Goal: Transaction & Acquisition: Purchase product/service

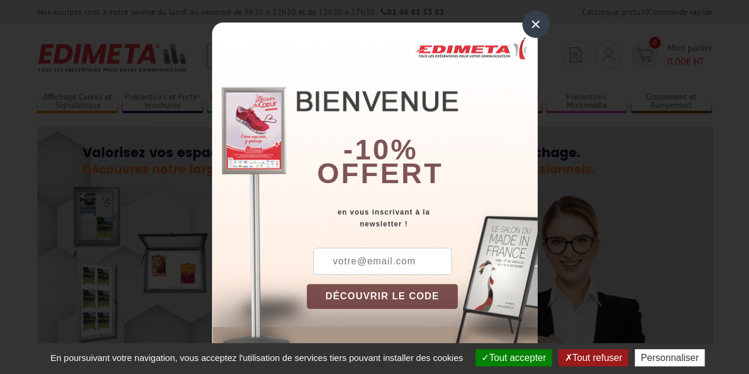
click at [533, 21] on div "×" at bounding box center [536, 24] width 27 height 27
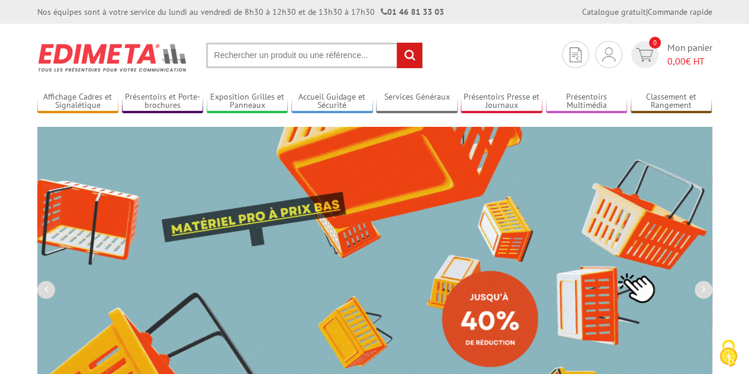
click at [315, 55] on input "text" at bounding box center [314, 55] width 217 height 25
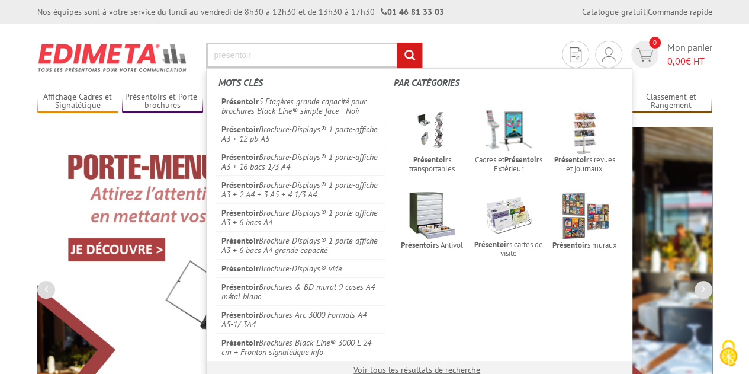
type input "presentoir"
click at [397, 43] on input "rechercher" at bounding box center [409, 55] width 25 height 25
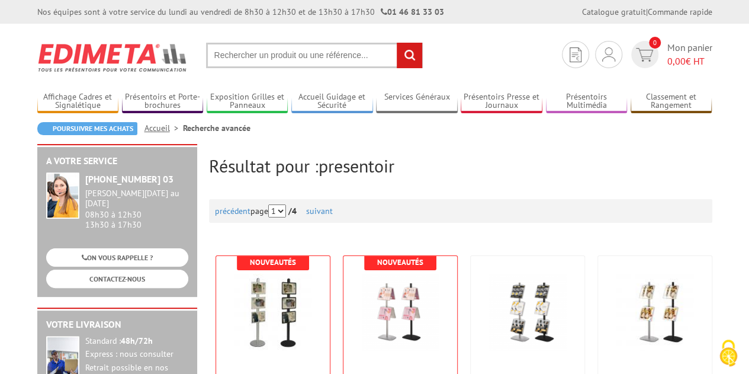
click at [293, 49] on input "text" at bounding box center [314, 55] width 217 height 25
paste input "Beste Julien, Bedankt voor je email. Ik ben Willemijn en ben de merchandiser vo…"
type input "Beste Julien, Bedankt voor je email. Ik ben Willemijn en ben de merchandiser vo…"
click at [294, 55] on input "text" at bounding box center [314, 55] width 217 height 25
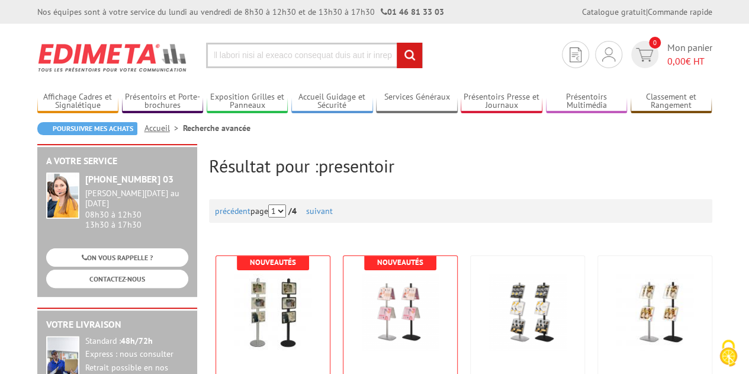
click at [295, 55] on input "text" at bounding box center [314, 55] width 217 height 25
paste input "Beste Julien, Bedankt voor je email. Ik ben Willemijn en ben de merchandiser vo…"
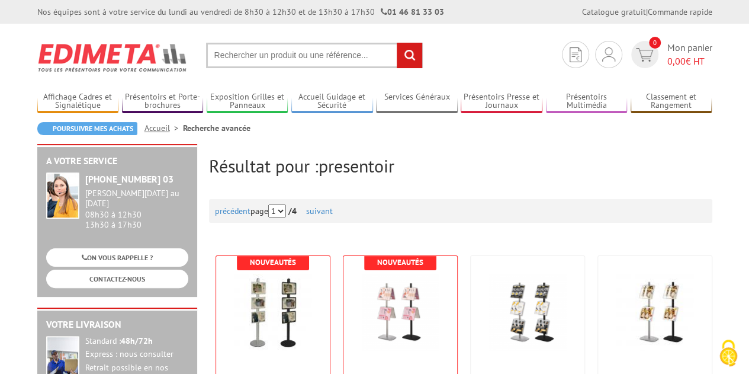
type input "Beste Julien, Bedankt voor je email. Ik ben Willemijn en ben de merchandiser vo…"
drag, startPoint x: 394, startPoint y: 55, endPoint x: 194, endPoint y: 57, distance: 200.3
click at [194, 57] on section "Je me connecte Nouveau client ? Inscrivez-vous 0 Mon panier 0,00 € HT recherche…" at bounding box center [374, 52] width 675 height 56
click at [290, 58] on input "text" at bounding box center [314, 55] width 217 height 25
click at [294, 52] on input "text" at bounding box center [314, 55] width 217 height 25
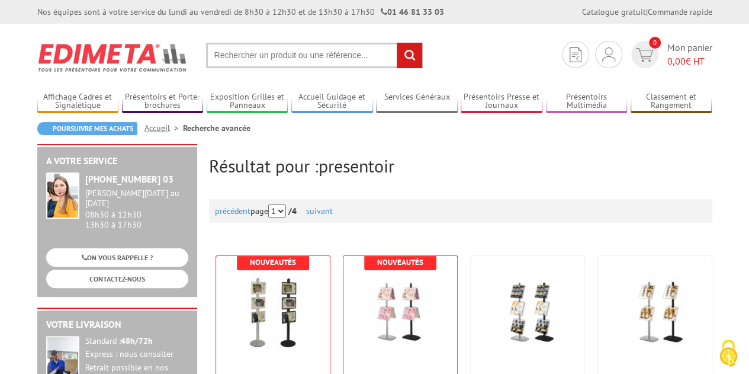
click at [293, 53] on input "text" at bounding box center [314, 55] width 217 height 25
click at [283, 57] on input "text" at bounding box center [314, 55] width 217 height 25
paste input "Beste Julien, Bedankt voor je email. Ik ben Willemijn en ben de merchandiser vo…"
type input "Beste Julien, Bedankt voor je email. Ik ben Willemijn en ben de merchandiser vo…"
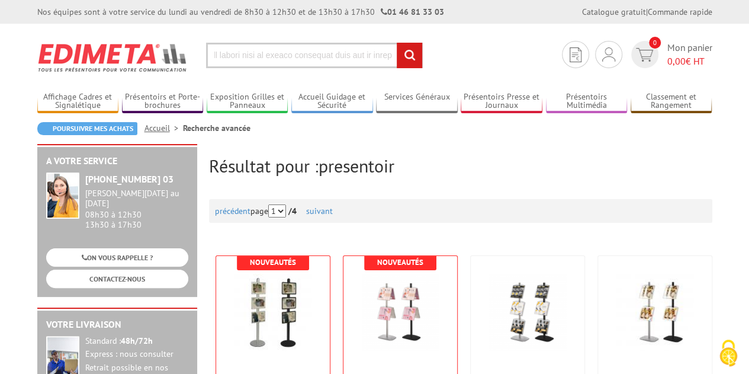
click at [310, 59] on input "text" at bounding box center [314, 55] width 217 height 25
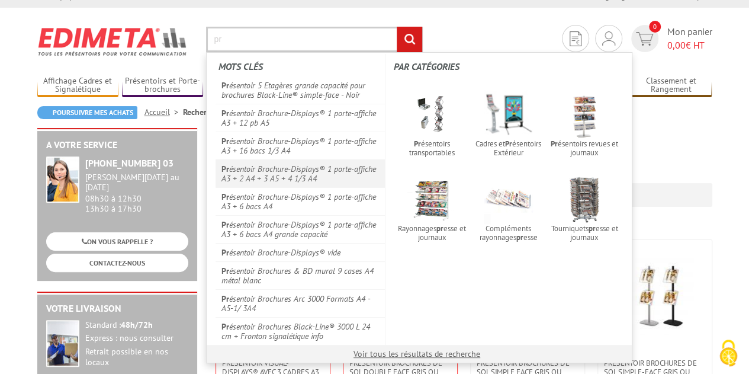
scroll to position [0, 0]
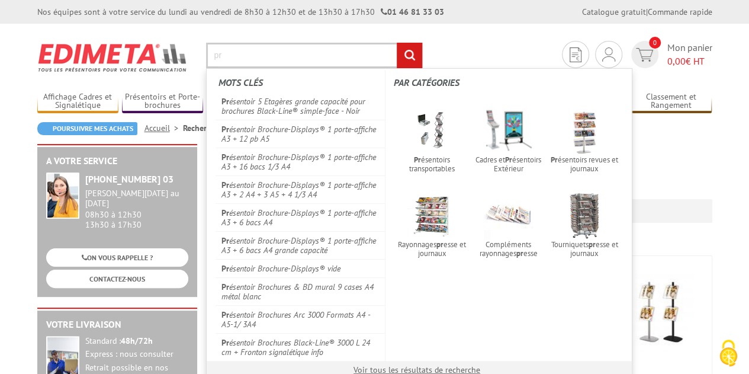
click at [246, 59] on input "pr" at bounding box center [314, 55] width 217 height 25
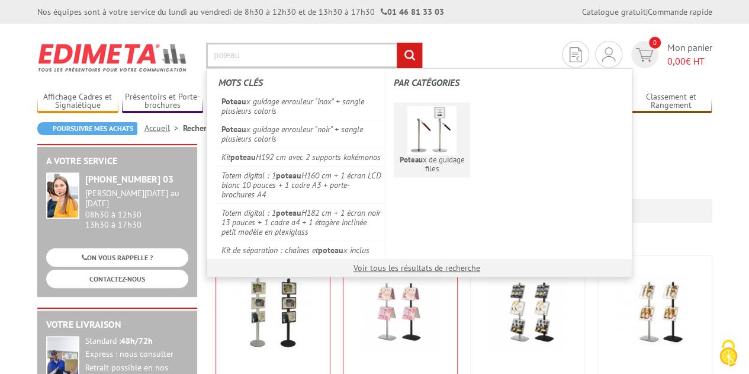
type input "poteau"
click at [440, 127] on img at bounding box center [432, 130] width 49 height 49
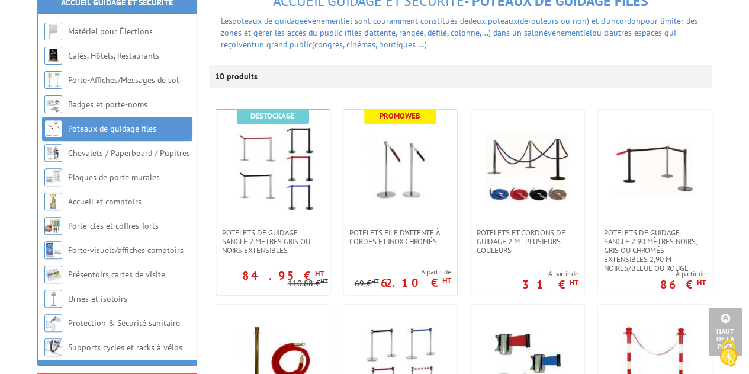
scroll to position [59, 0]
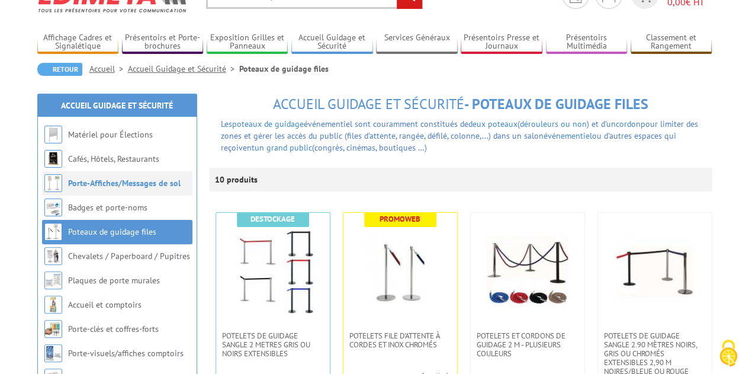
click at [133, 186] on link "Porte-Affiches/Messages de sol" at bounding box center [124, 183] width 113 height 11
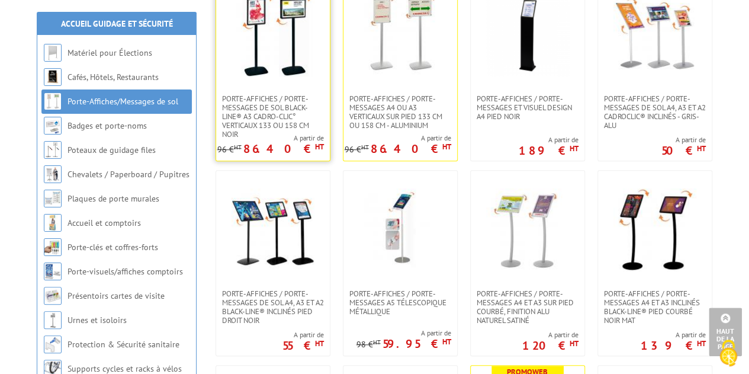
scroll to position [178, 0]
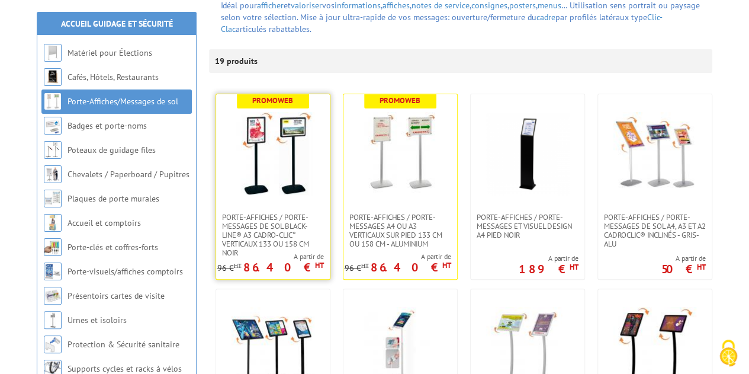
click at [284, 154] on img at bounding box center [273, 153] width 83 height 83
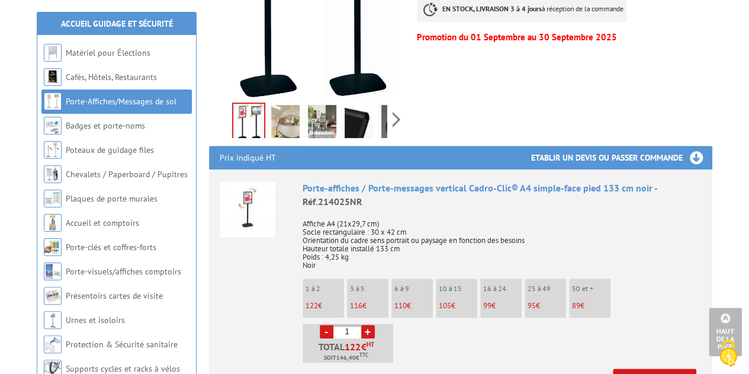
scroll to position [415, 0]
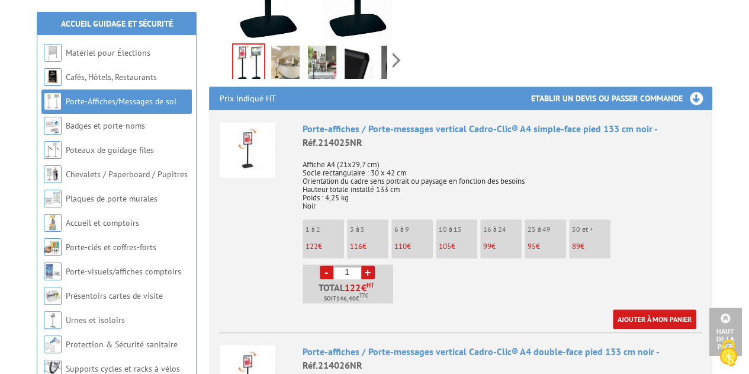
click at [367, 265] on link "+" at bounding box center [368, 272] width 14 height 14
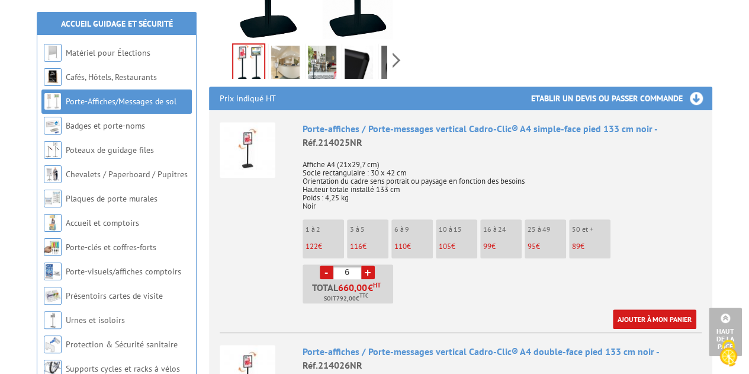
click at [367, 265] on link "+" at bounding box center [368, 272] width 14 height 14
click at [369, 265] on link "+" at bounding box center [368, 272] width 14 height 14
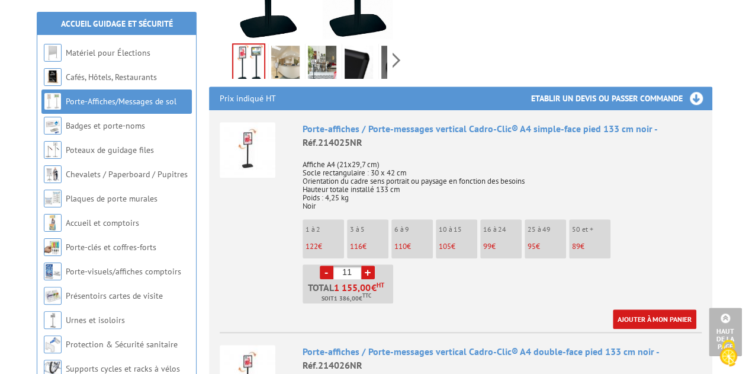
click at [369, 265] on link "+" at bounding box center [368, 272] width 14 height 14
click at [372, 265] on link "+" at bounding box center [368, 272] width 14 height 14
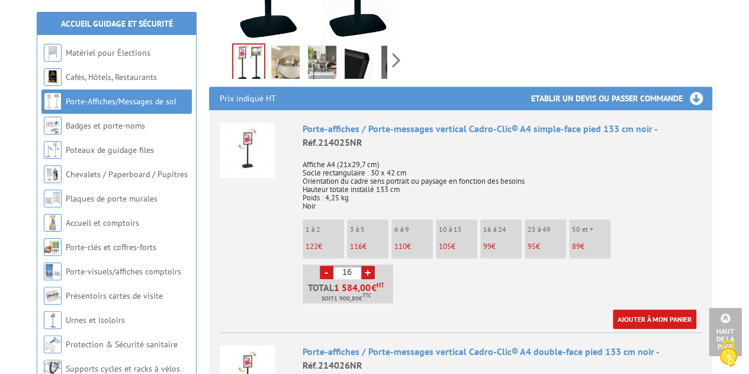
click at [372, 265] on link "+" at bounding box center [368, 272] width 14 height 14
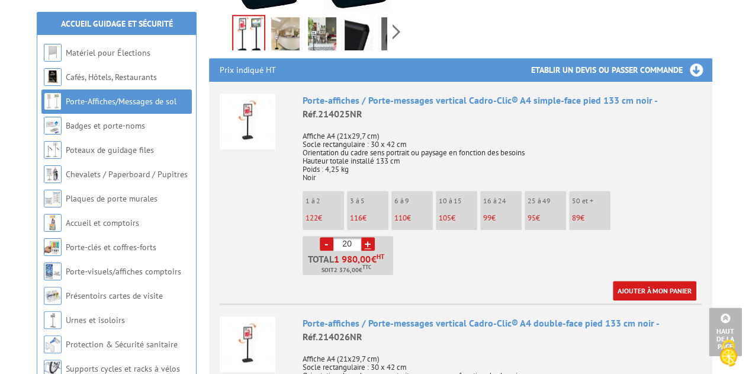
scroll to position [533, 0]
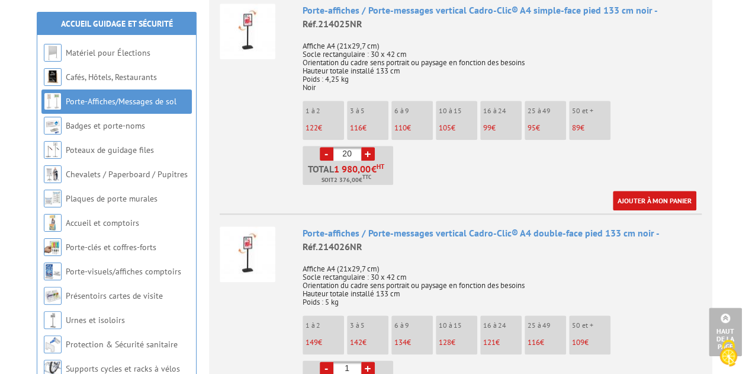
click at [323, 147] on link "-" at bounding box center [327, 154] width 14 height 14
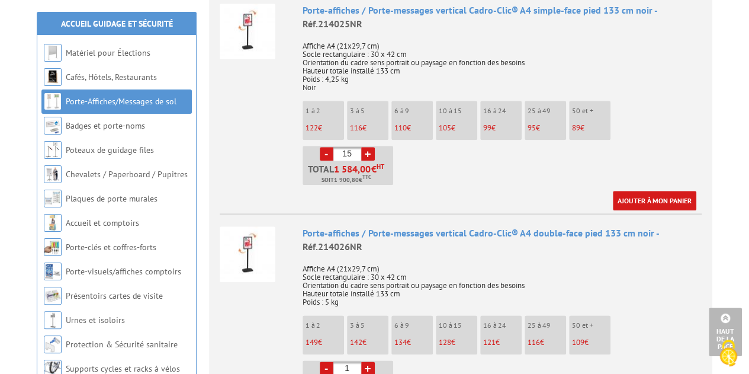
click at [323, 147] on link "-" at bounding box center [327, 154] width 14 height 14
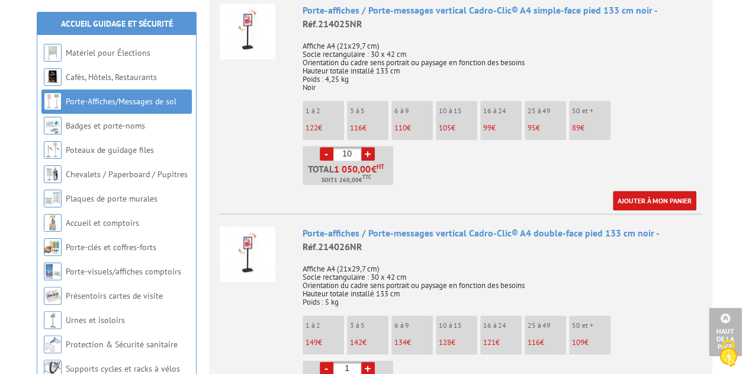
click at [323, 147] on link "-" at bounding box center [327, 154] width 14 height 14
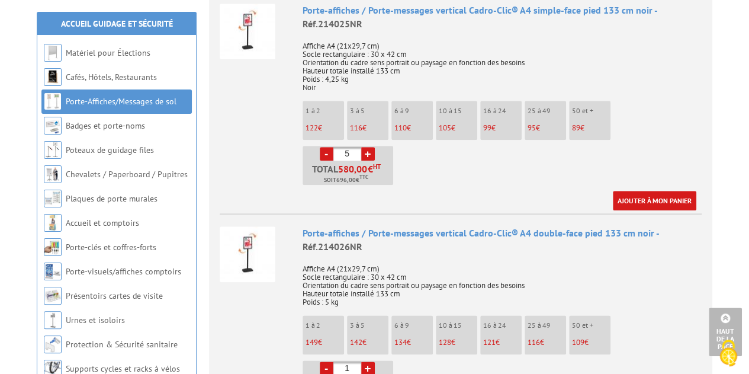
click at [323, 147] on link "-" at bounding box center [327, 154] width 14 height 14
type input "1"
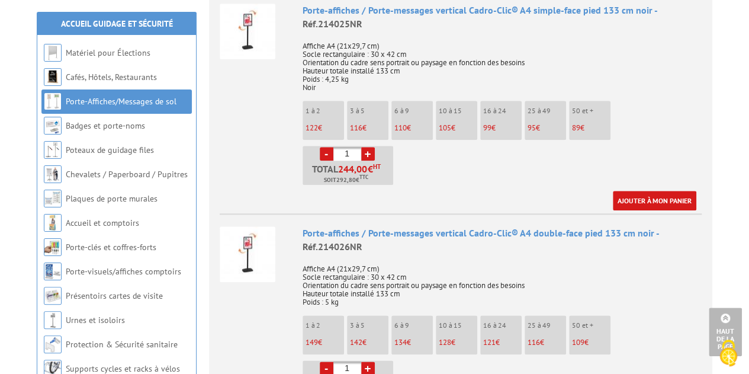
click at [323, 147] on link "-" at bounding box center [327, 154] width 14 height 14
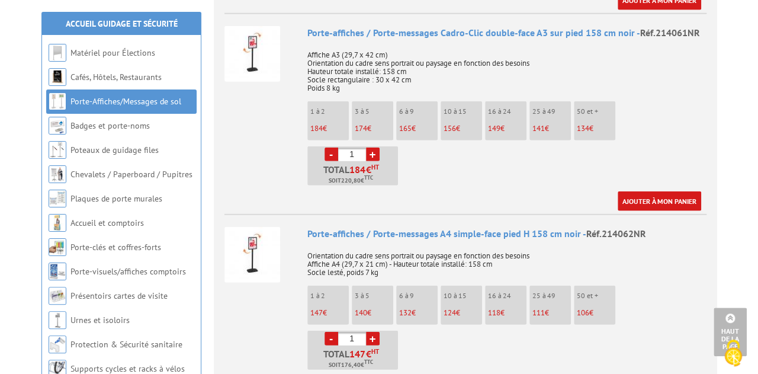
scroll to position [1540, 0]
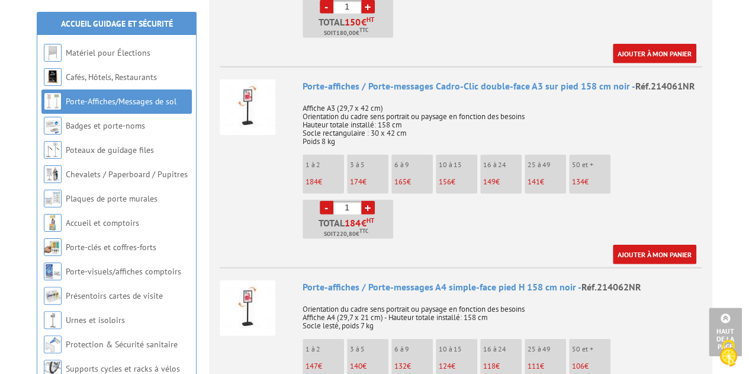
click at [370, 201] on link "+" at bounding box center [368, 208] width 14 height 14
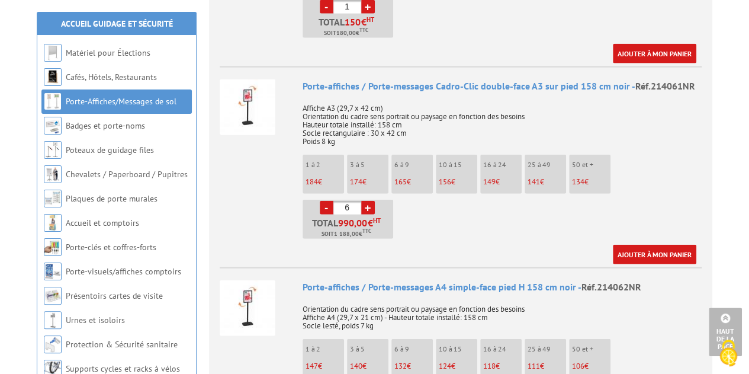
click at [370, 201] on link "+" at bounding box center [368, 208] width 14 height 14
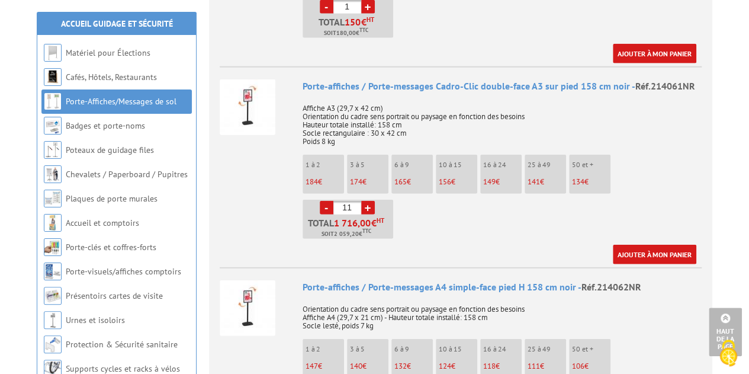
click at [369, 201] on link "+" at bounding box center [368, 208] width 14 height 14
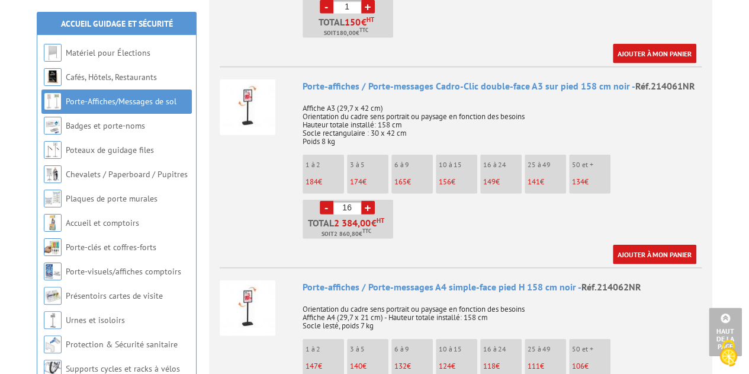
click at [367, 201] on link "+" at bounding box center [368, 208] width 14 height 14
type input "20"
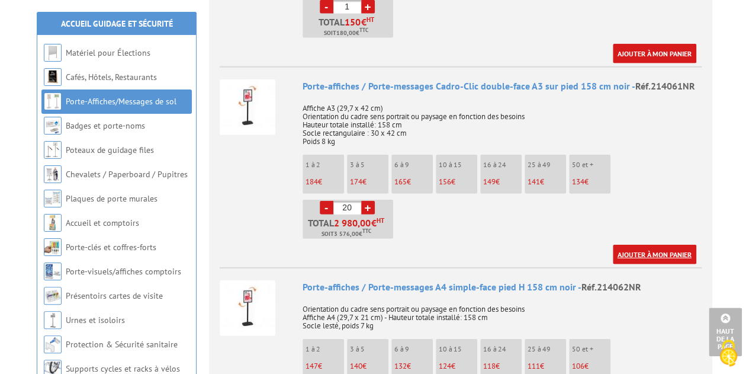
click at [659, 245] on link "Ajouter à mon panier" at bounding box center [655, 255] width 84 height 20
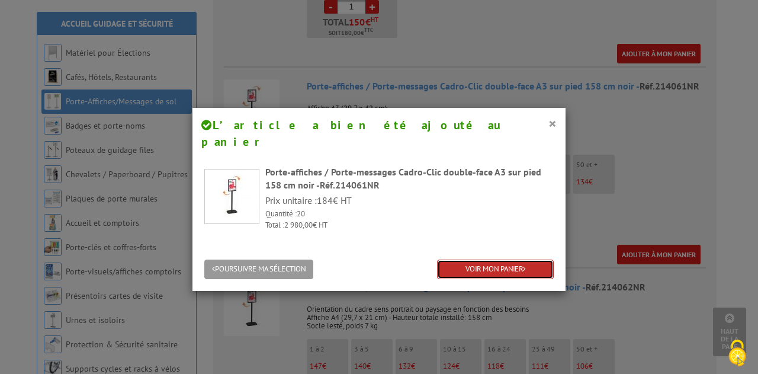
click at [488, 260] on link "VOIR MON PANIER" at bounding box center [495, 270] width 117 height 20
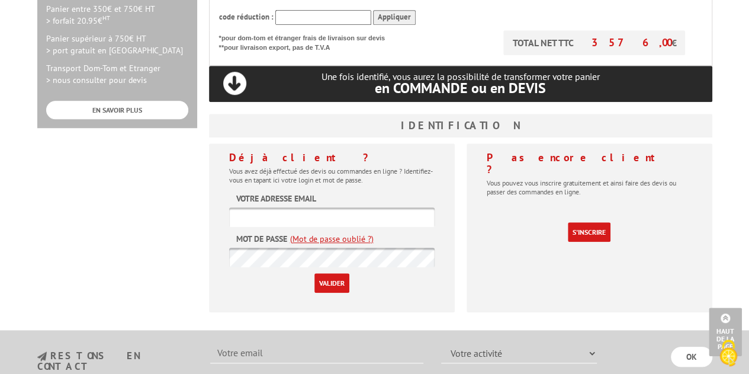
scroll to position [415, 0]
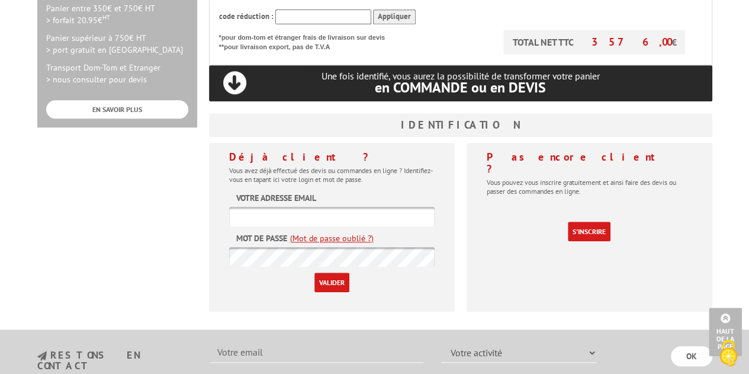
click at [315, 192] on form "Votre adresse email Mot de passe (Mot de passe oublié ?) Valider" at bounding box center [332, 242] width 206 height 100
click at [589, 222] on link "S'inscrire" at bounding box center [589, 232] width 43 height 20
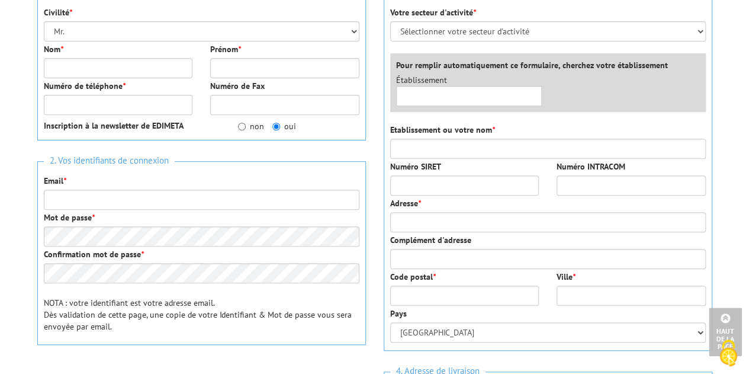
scroll to position [118, 0]
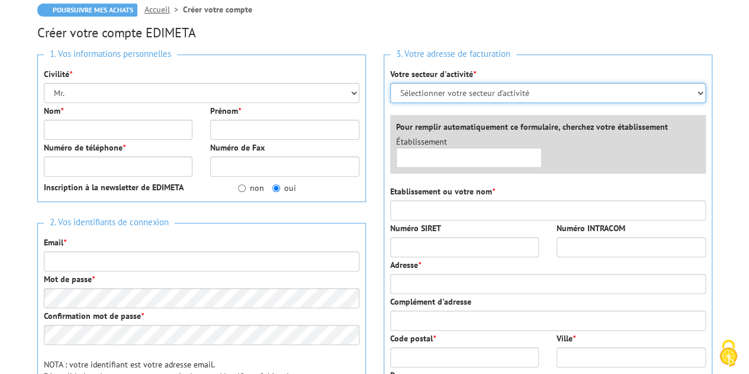
click at [495, 97] on select "Sélectionner votre secteur d'activité Administrations et collectivités Magasins…" at bounding box center [548, 93] width 316 height 20
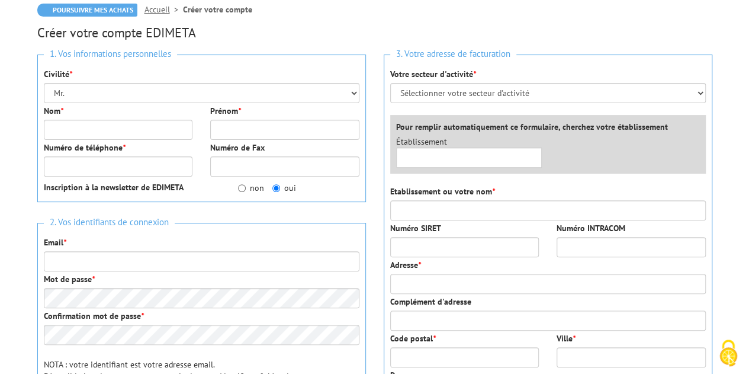
click at [556, 63] on div "3. Votre adresse de facturation Votre secteur d'activité * Sélectionner votre s…" at bounding box center [548, 234] width 329 height 358
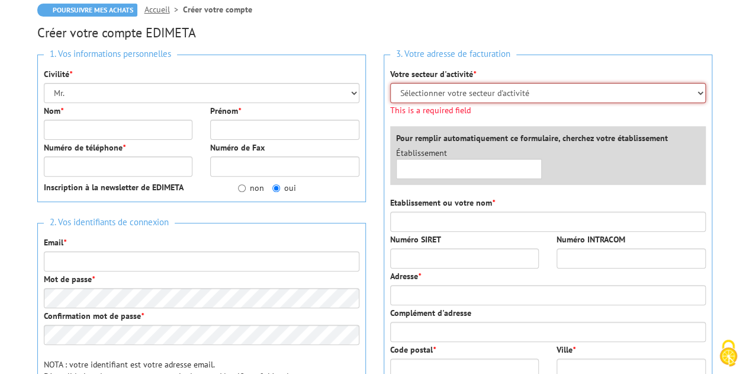
click at [492, 92] on select "Sélectionner votre secteur d'activité Administrations et collectivités Magasins…" at bounding box center [548, 93] width 316 height 20
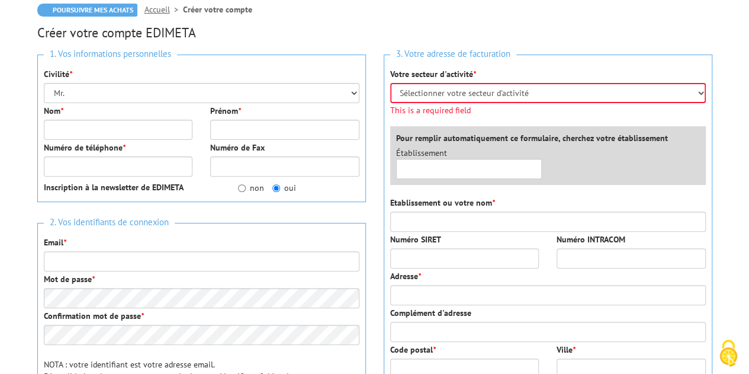
click at [578, 55] on h3 "3. Votre adresse de facturation" at bounding box center [548, 54] width 316 height 16
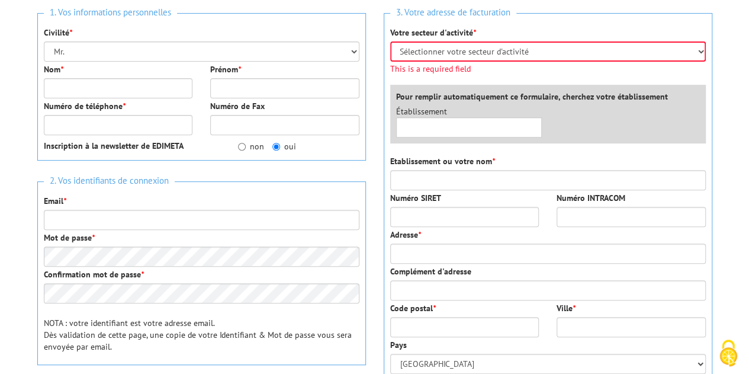
scroll to position [178, 0]
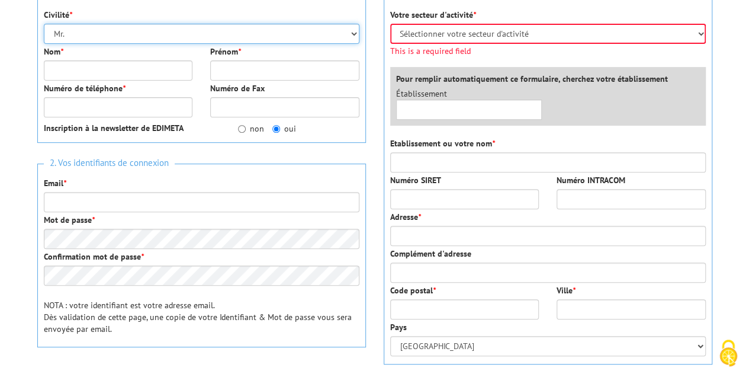
click at [110, 28] on select "Mr. Mme. Mlle." at bounding box center [202, 34] width 316 height 20
click at [44, 24] on select "Mr. Mme. Mlle." at bounding box center [202, 34] width 316 height 20
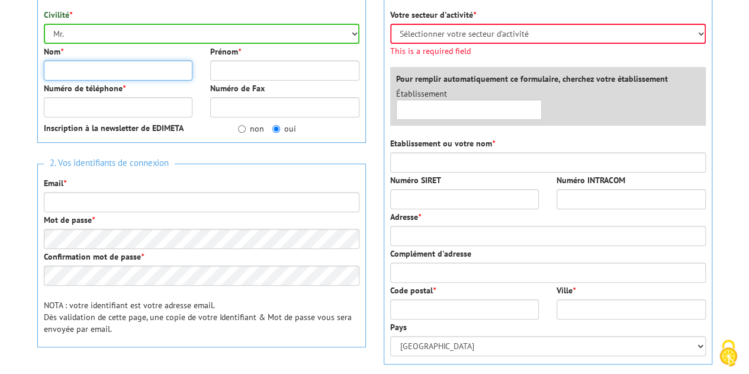
click at [87, 65] on input "Nom *" at bounding box center [118, 70] width 149 height 20
type input "Legrand"
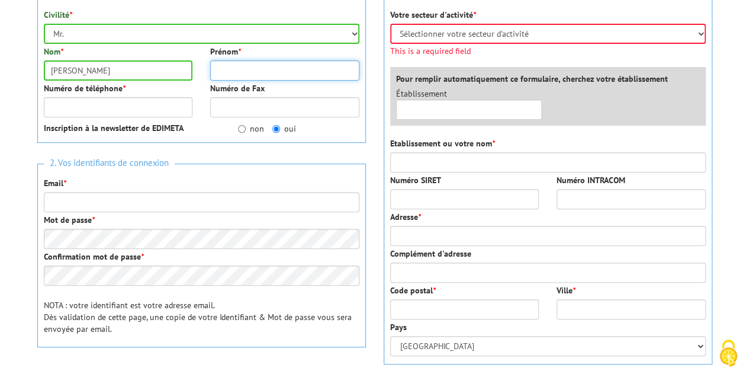
click at [233, 73] on input "Prénom *" at bounding box center [284, 70] width 149 height 20
type input "[PERSON_NAME]"
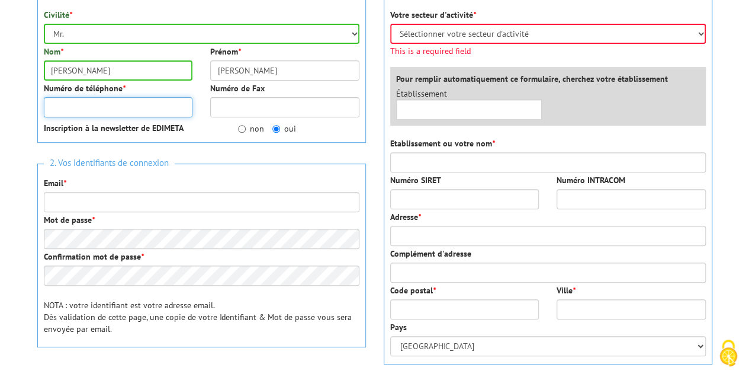
click at [100, 102] on input "Numéro de téléphone *" at bounding box center [118, 107] width 149 height 20
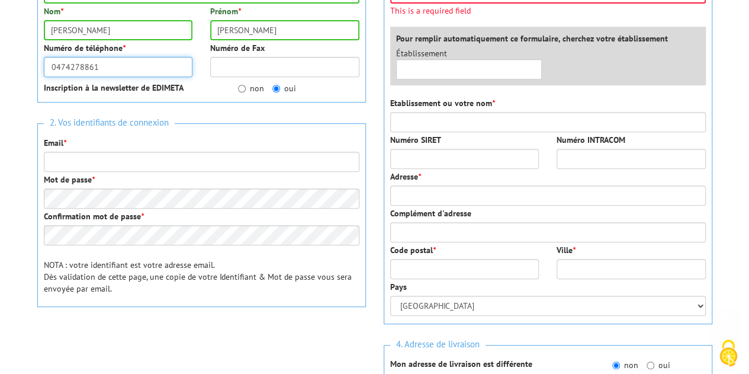
scroll to position [237, 0]
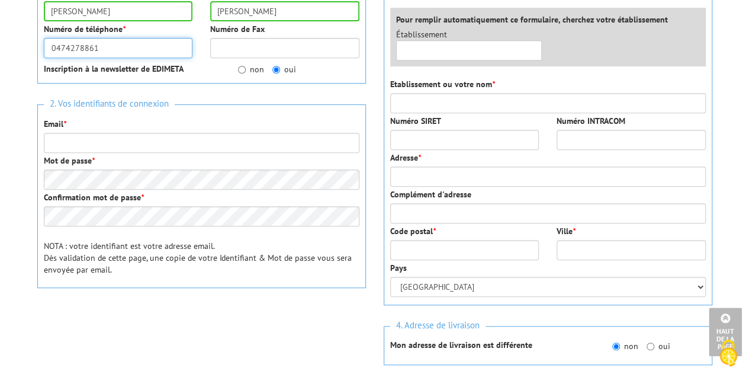
type input "0474278861"
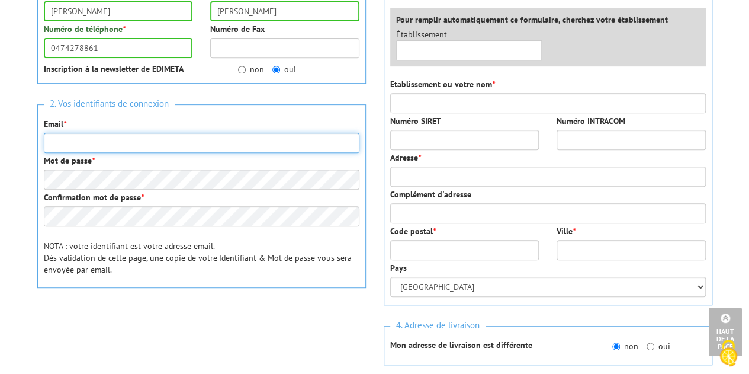
click at [120, 144] on input "Email *" at bounding box center [202, 143] width 316 height 20
type input "[PERSON_NAME][EMAIL_ADDRESS][DOMAIN_NAME]"
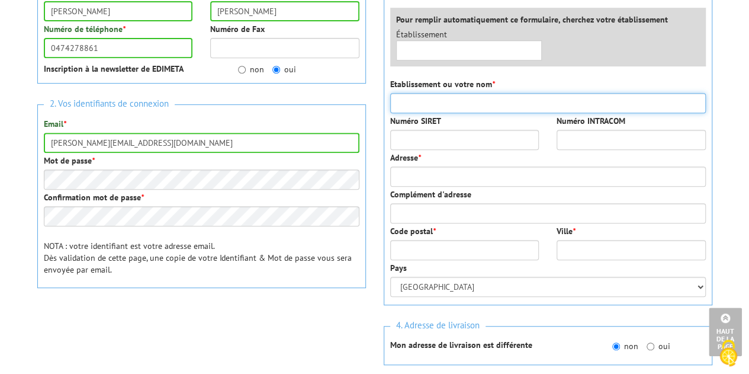
click at [436, 103] on input "Etablissement ou votre nom *" at bounding box center [548, 103] width 316 height 20
type input "Wereldhave Belgium"
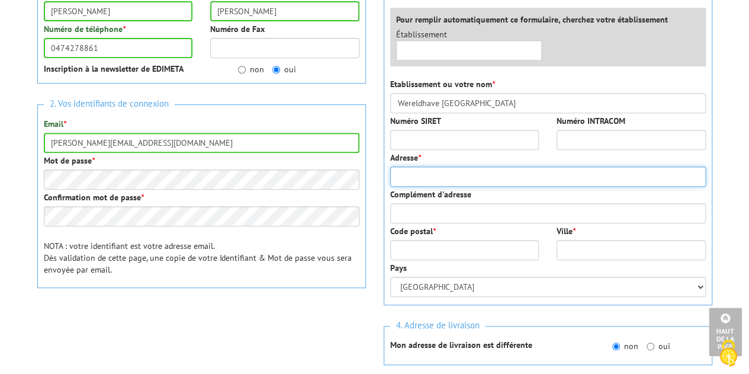
click at [447, 172] on input "Adresse *" at bounding box center [548, 176] width 316 height 20
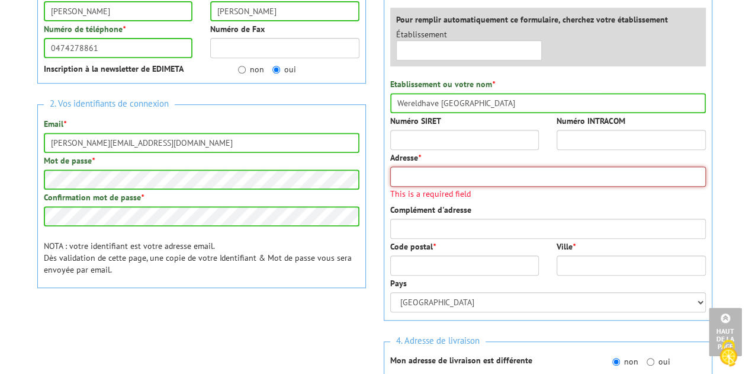
click at [449, 178] on input "Adresse *" at bounding box center [548, 176] width 316 height 20
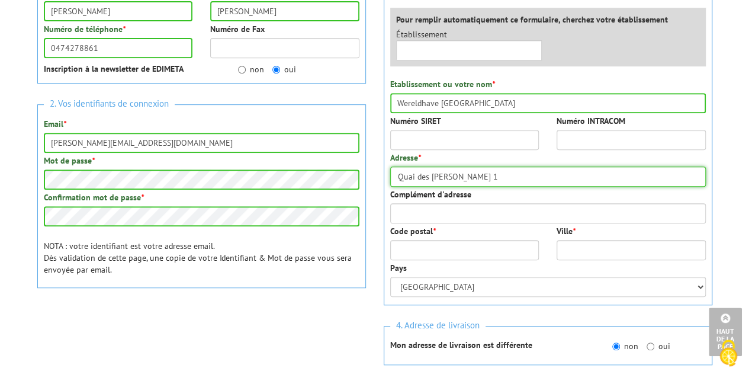
type input "Quai des Vennes 1"
click at [410, 240] on input "Code postal *" at bounding box center [464, 250] width 149 height 20
type input "4020"
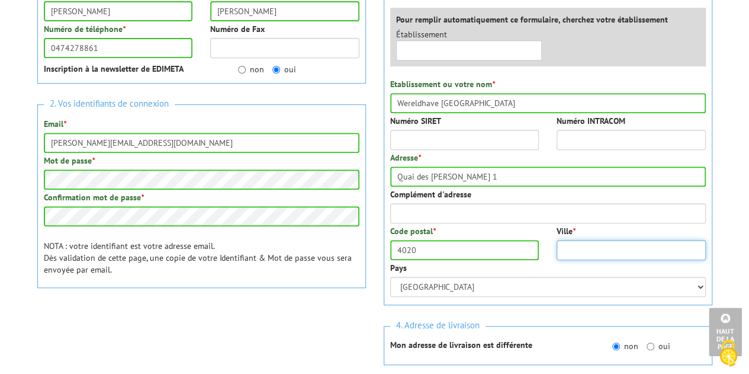
click at [634, 246] on input "Ville *" at bounding box center [631, 250] width 149 height 20
type input "Liège"
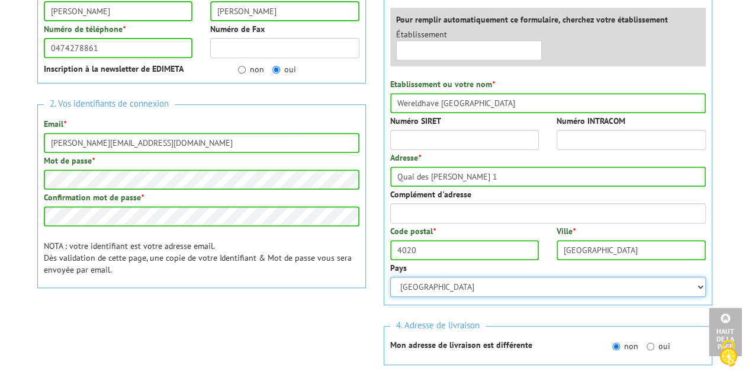
click at [566, 280] on select "Afghanistan Afrique du Sud Albanie Algérie Allemagne American Samoa Andorre Ang…" at bounding box center [548, 287] width 316 height 20
select select "BE"
click at [390, 277] on select "Afghanistan Afrique du Sud Albanie Algérie Allemagne American Samoa Andorre Ang…" at bounding box center [548, 287] width 316 height 20
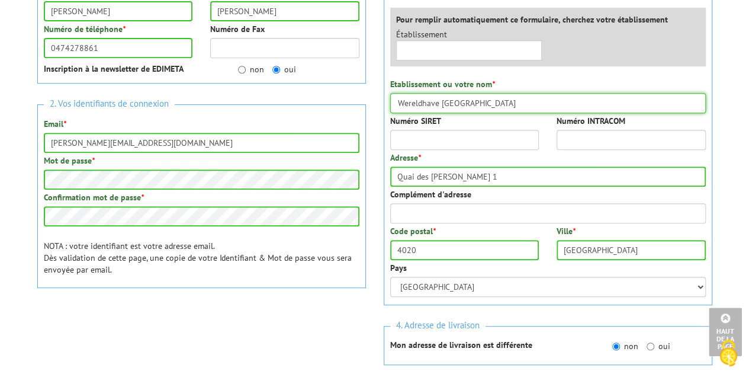
click at [505, 102] on input "Wereldhave Belgium" at bounding box center [548, 103] width 316 height 20
click at [461, 142] on input "Numéro SIRET" at bounding box center [464, 140] width 149 height 20
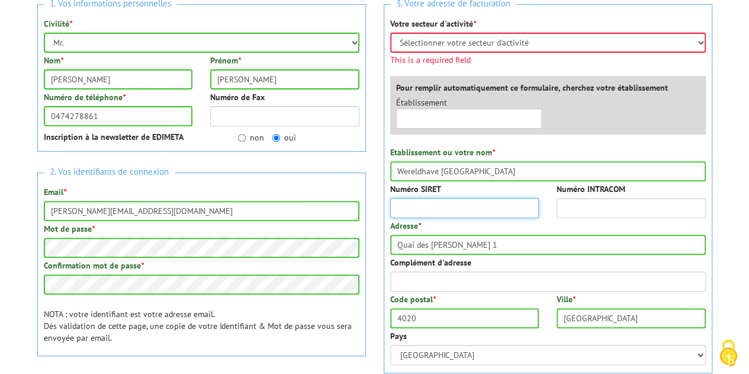
scroll to position [118, 0]
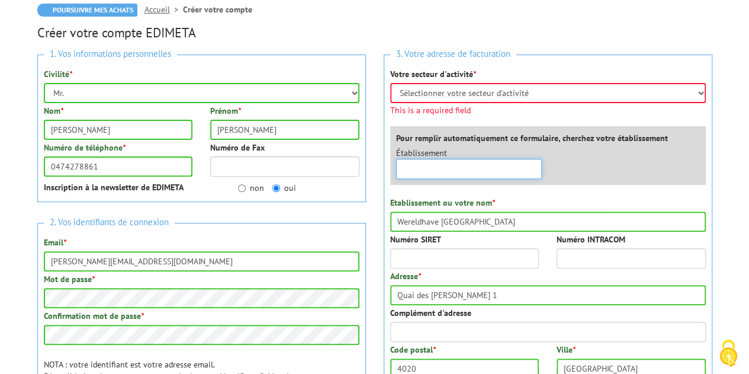
click at [457, 169] on input "text" at bounding box center [469, 169] width 146 height 20
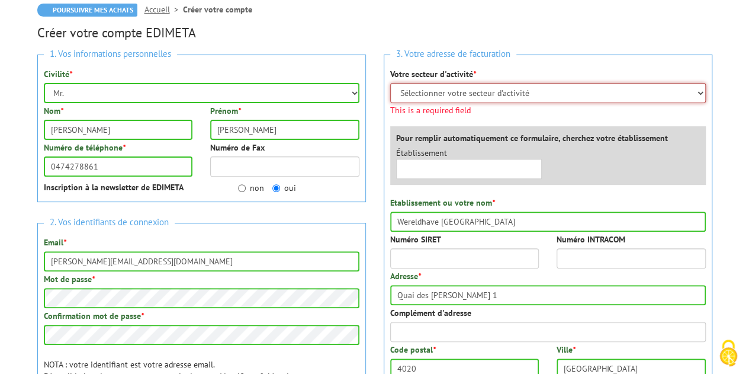
click at [499, 91] on select "Sélectionner votre secteur d'activité Administrations et collectivités Magasins…" at bounding box center [548, 93] width 316 height 20
select select "878"
click at [390, 83] on select "Sélectionner votre secteur d'activité Administrations et collectivités Magasins…" at bounding box center [548, 93] width 316 height 20
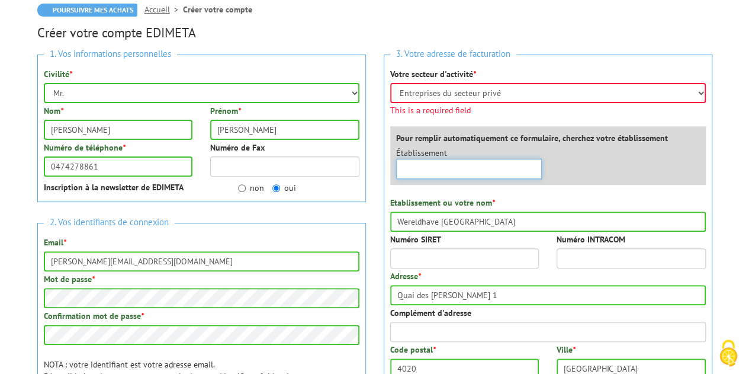
click at [460, 170] on div "Établissement ×" at bounding box center [551, 166] width 328 height 38
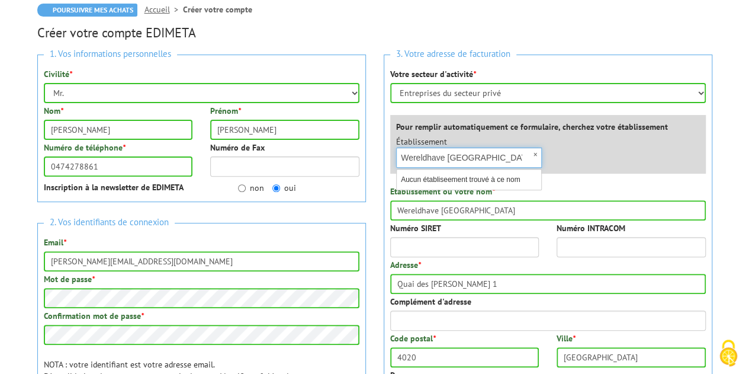
type input "Wereldhave [GEOGRAPHIC_DATA]"
click at [483, 178] on li "Aucun établiseement trouvé à ce nom" at bounding box center [469, 179] width 145 height 14
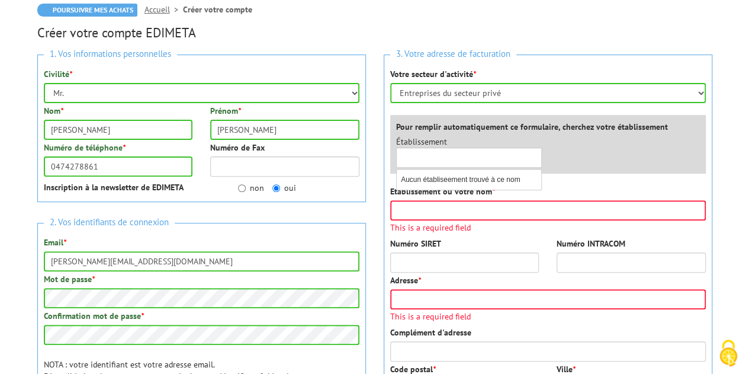
click at [536, 152] on div "×" at bounding box center [469, 158] width 146 height 20
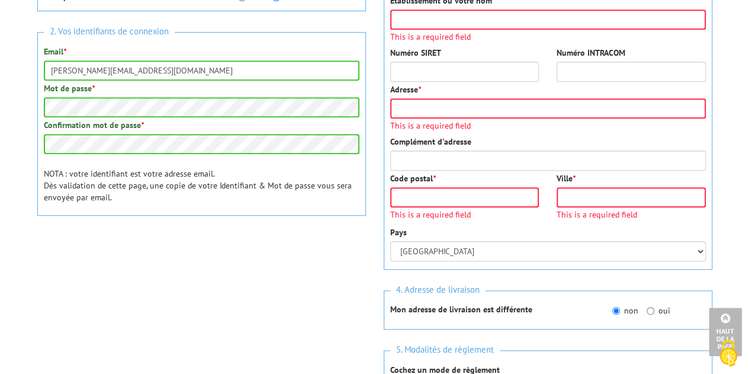
scroll to position [237, 0]
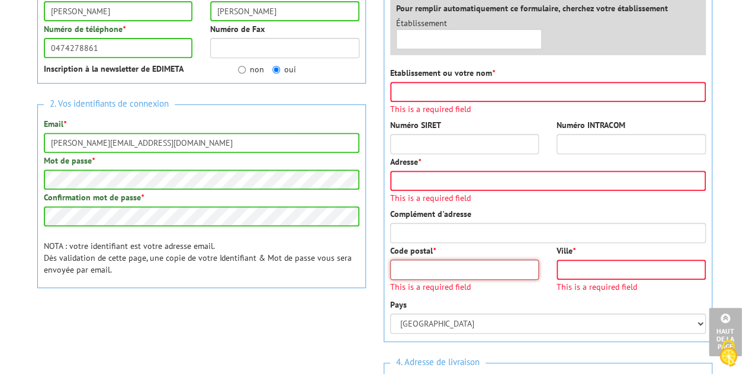
click at [499, 263] on input "Code postal *" at bounding box center [464, 270] width 149 height 20
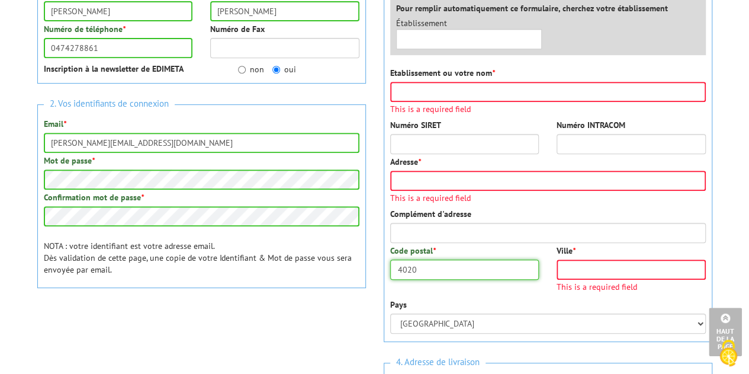
type input "4020"
click at [602, 271] on input "Ville *" at bounding box center [631, 270] width 149 height 20
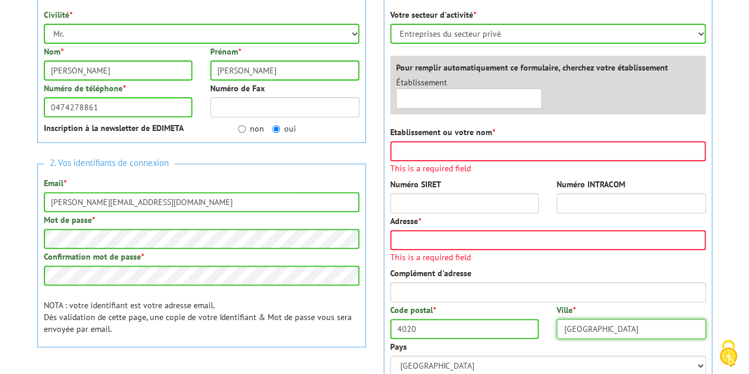
scroll to position [296, 0]
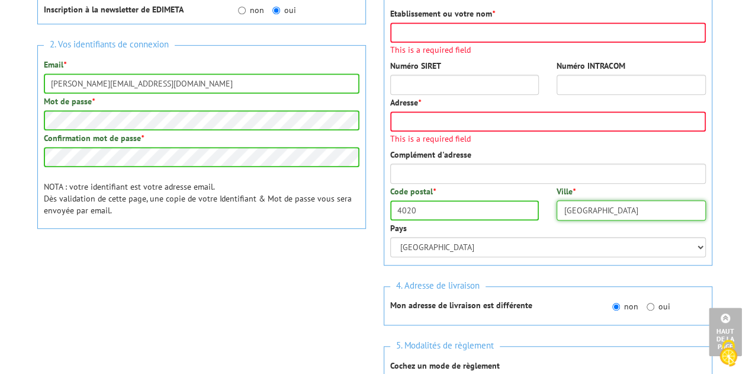
type input "Liège"
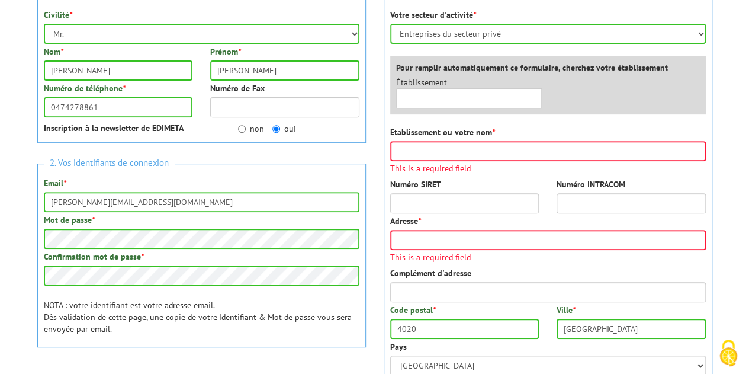
scroll to position [118, 0]
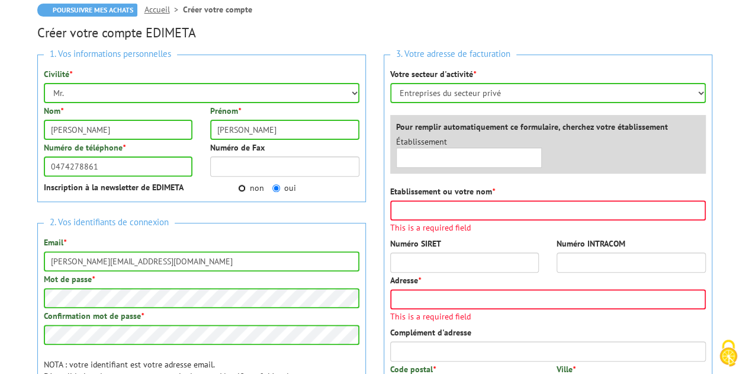
click at [244, 185] on input "non" at bounding box center [242, 188] width 8 height 8
radio input "true"
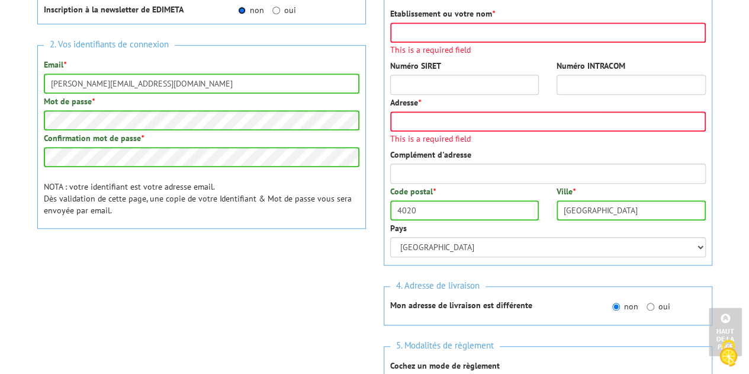
scroll to position [652, 0]
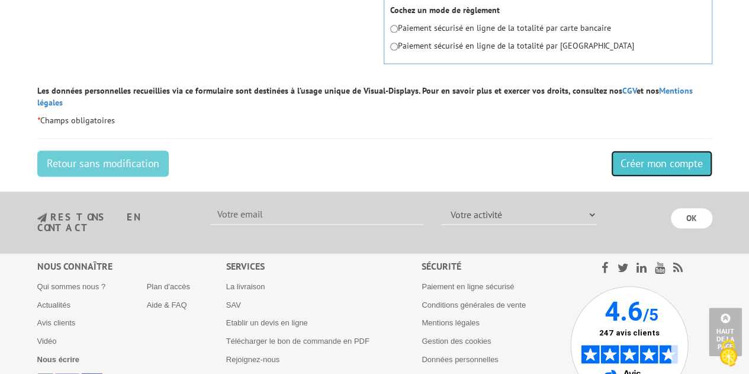
click at [646, 150] on input "Créer mon compte" at bounding box center [661, 163] width 101 height 26
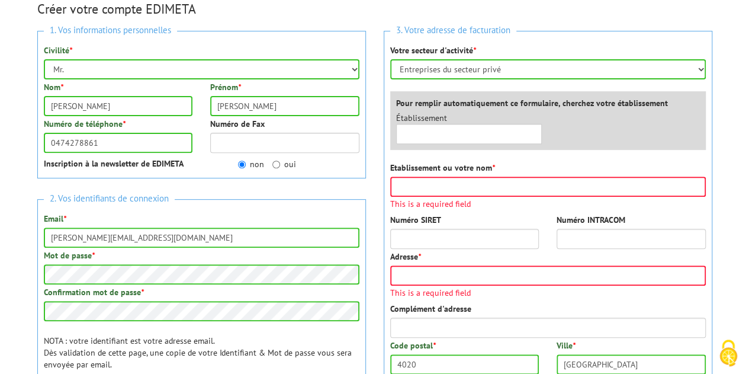
scroll to position [34, 0]
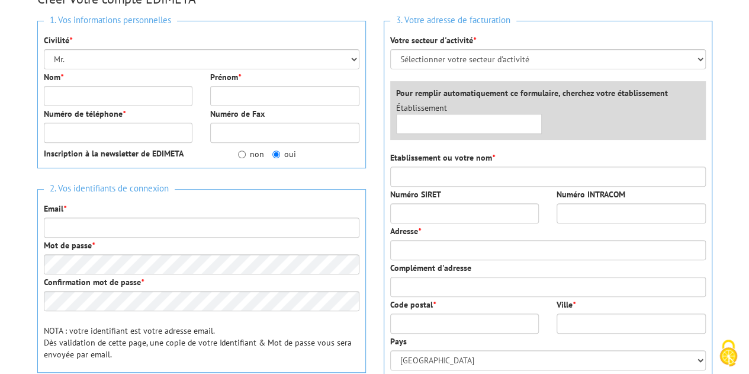
scroll to position [330, 0]
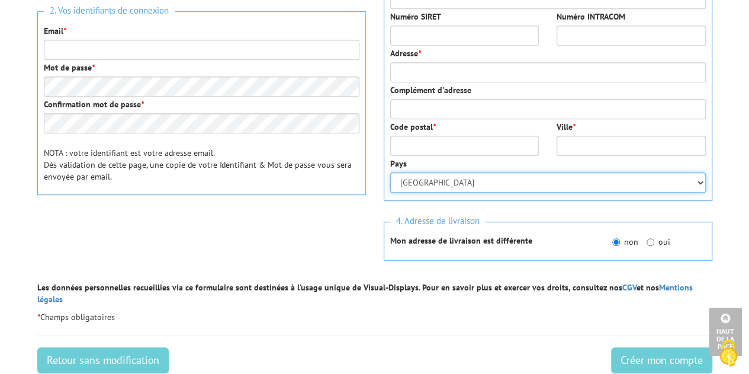
click at [451, 177] on select "[GEOGRAPHIC_DATA] [GEOGRAPHIC_DATA] [GEOGRAPHIC_DATA] [GEOGRAPHIC_DATA] [US_STA…" at bounding box center [548, 182] width 316 height 20
select select "BE"
click at [390, 172] on select "[GEOGRAPHIC_DATA] [GEOGRAPHIC_DATA] [GEOGRAPHIC_DATA] [GEOGRAPHIC_DATA] [US_STA…" at bounding box center [548, 182] width 316 height 20
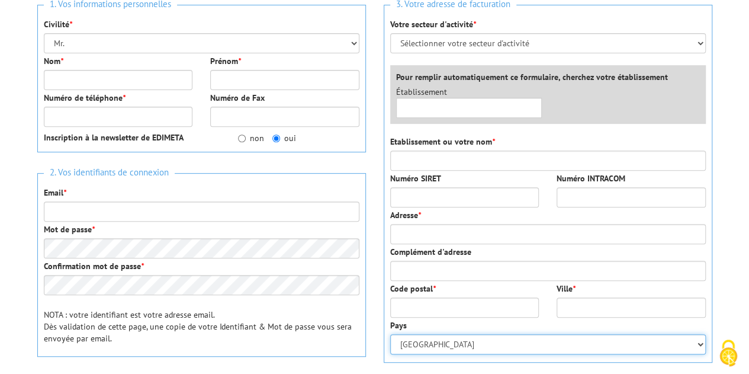
scroll to position [152, 0]
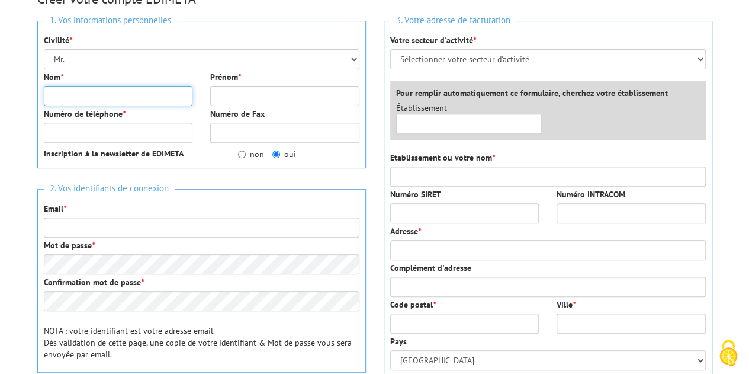
drag, startPoint x: 114, startPoint y: 85, endPoint x: 104, endPoint y: 102, distance: 20.4
click at [110, 92] on input "Nom *" at bounding box center [118, 96] width 149 height 20
type input "Legrand"
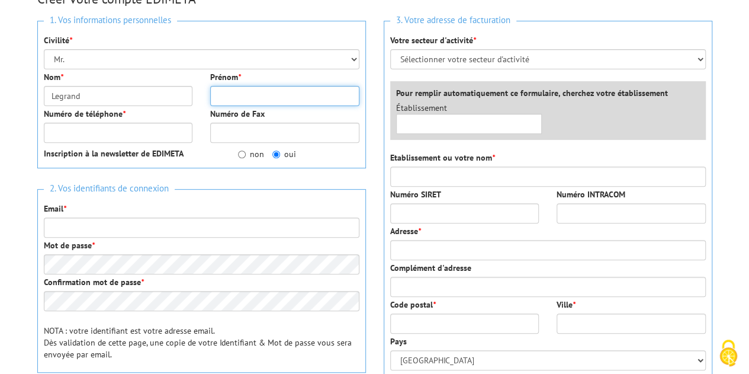
drag, startPoint x: 227, startPoint y: 91, endPoint x: 245, endPoint y: 120, distance: 34.9
click at [227, 91] on input "Prénom *" at bounding box center [284, 96] width 149 height 20
type input "[PERSON_NAME]"
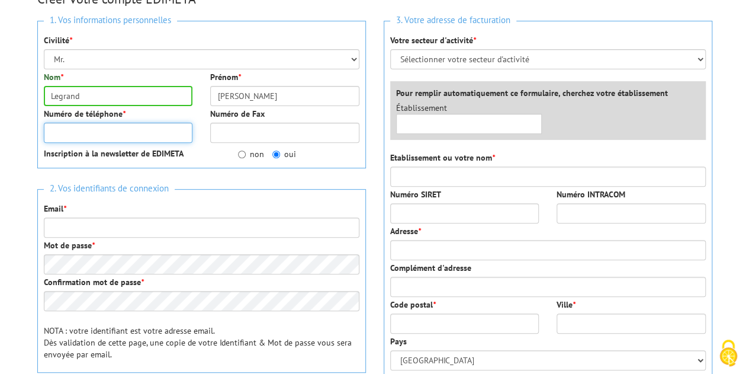
click at [118, 131] on input "Numéro de téléphone *" at bounding box center [118, 133] width 149 height 20
type input "0474278861"
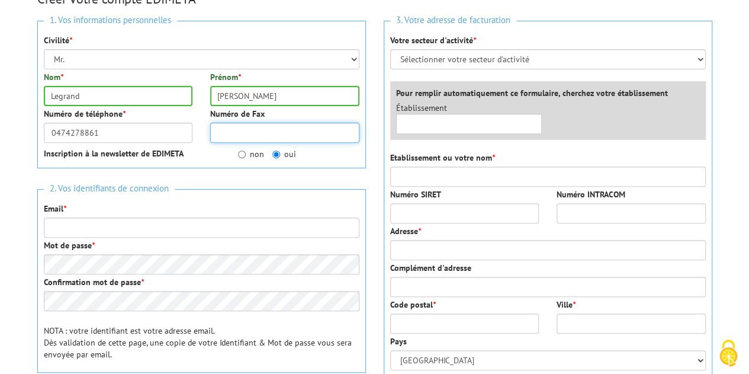
click at [248, 136] on input "Numéro de Fax" at bounding box center [284, 133] width 149 height 20
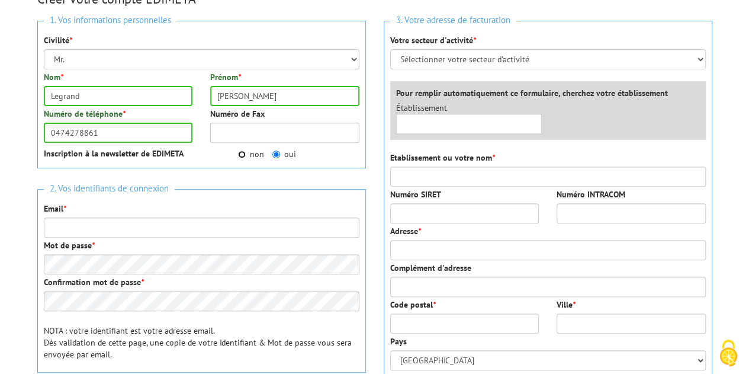
click at [242, 150] on input "non" at bounding box center [242, 154] width 8 height 8
radio input "true"
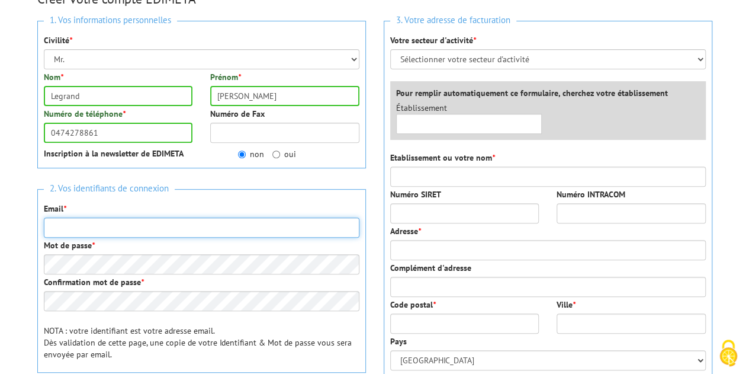
click at [110, 220] on input "Email *" at bounding box center [202, 227] width 316 height 20
type input "[PERSON_NAME][EMAIL_ADDRESS][DOMAIN_NAME]"
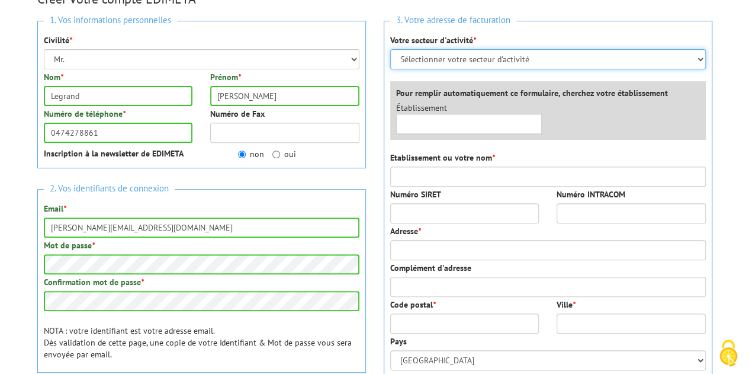
click at [489, 58] on select "Sélectionner votre secteur d'activité Administrations et collectivités Magasins…" at bounding box center [548, 59] width 316 height 20
select select "878"
click at [390, 49] on select "Sélectionner votre secteur d'activité Administrations et collectivités Magasins…" at bounding box center [548, 59] width 316 height 20
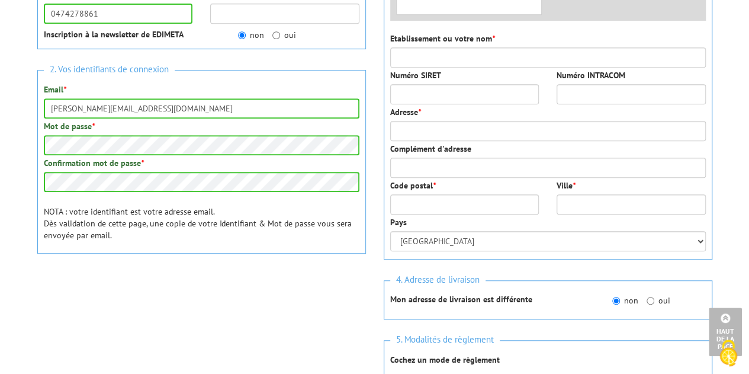
scroll to position [271, 0]
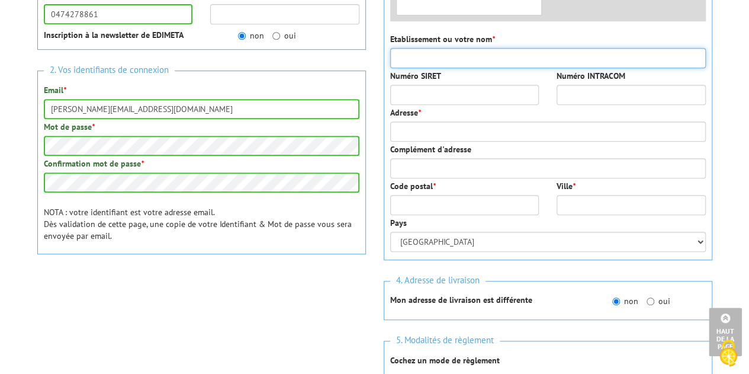
click at [436, 59] on input "Etablissement ou votre nom *" at bounding box center [548, 58] width 316 height 20
type input "Wereldhave Belgium"
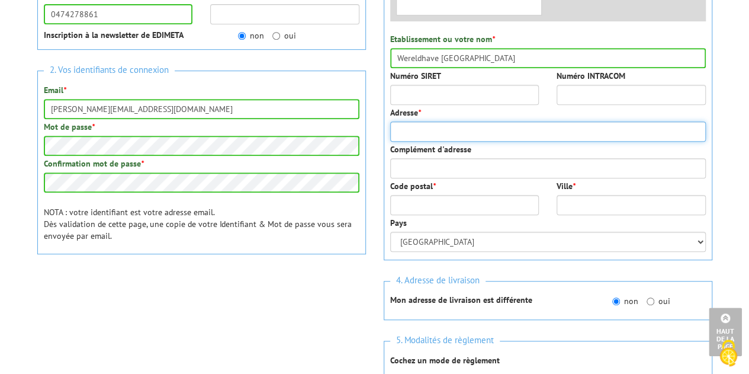
click at [424, 131] on input "Adresse *" at bounding box center [548, 131] width 316 height 20
type input "Quai des Vennes 1"
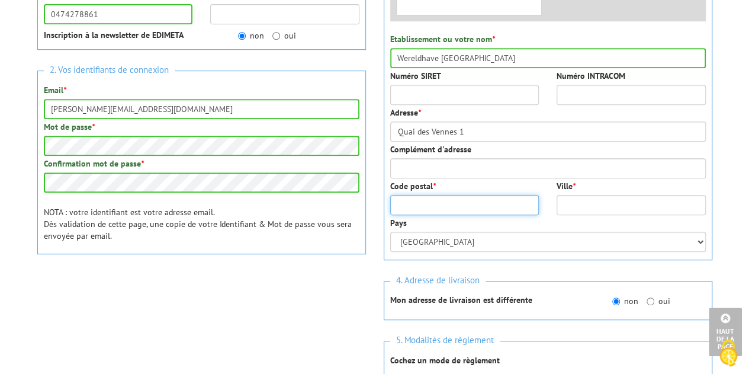
click at [415, 205] on input "Code postal *" at bounding box center [464, 205] width 149 height 20
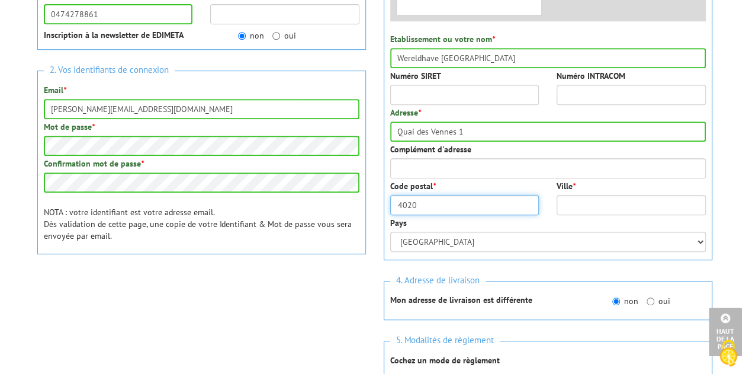
type input "4020"
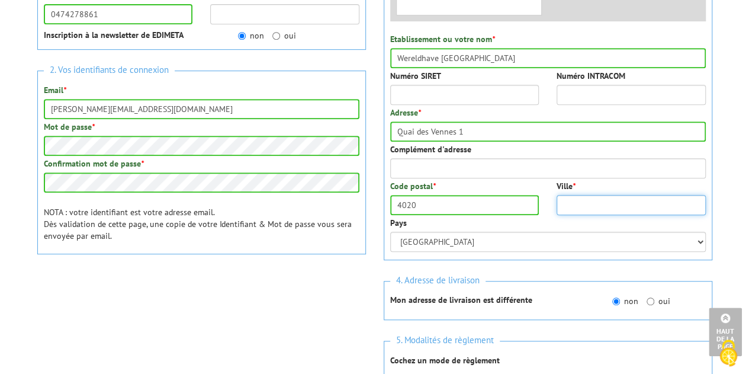
click at [576, 203] on input "Ville *" at bounding box center [631, 205] width 149 height 20
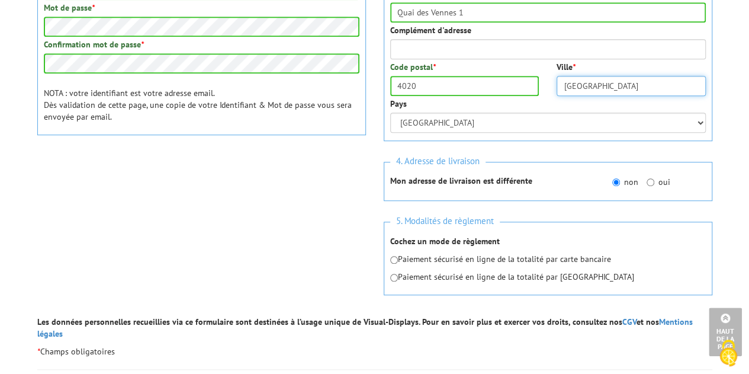
scroll to position [449, 0]
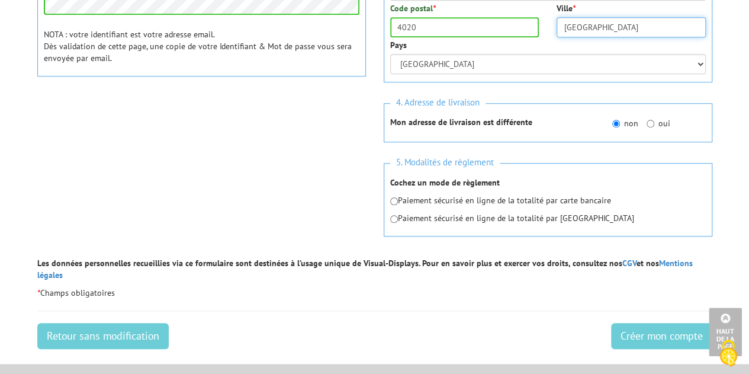
type input "Liège"
click at [395, 200] on input "radio" at bounding box center [394, 201] width 8 height 8
radio input "true"
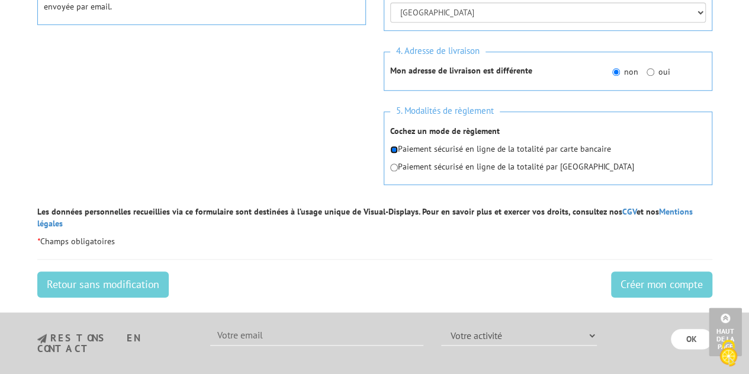
scroll to position [567, 0]
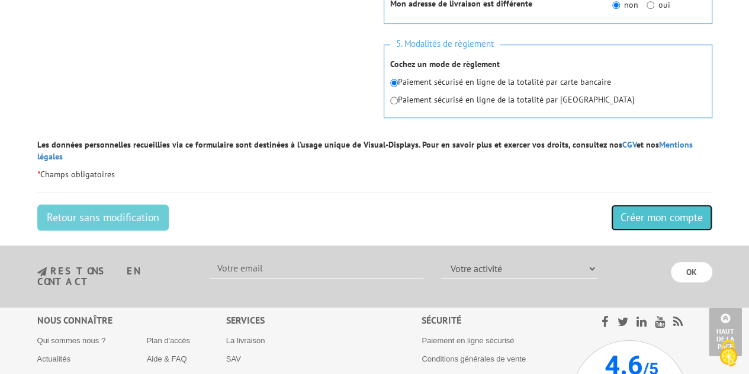
click at [642, 204] on input "Créer mon compte" at bounding box center [661, 217] width 101 height 26
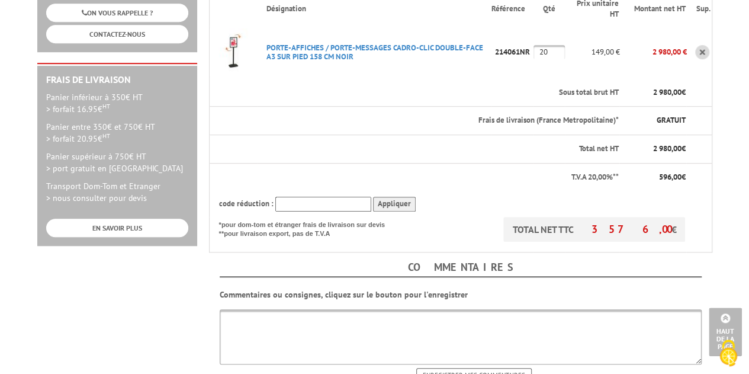
scroll to position [474, 0]
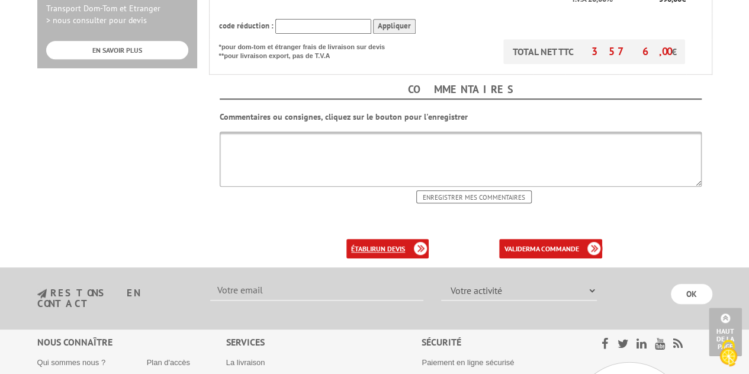
click at [405, 239] on link "établir un devis" at bounding box center [388, 249] width 82 height 20
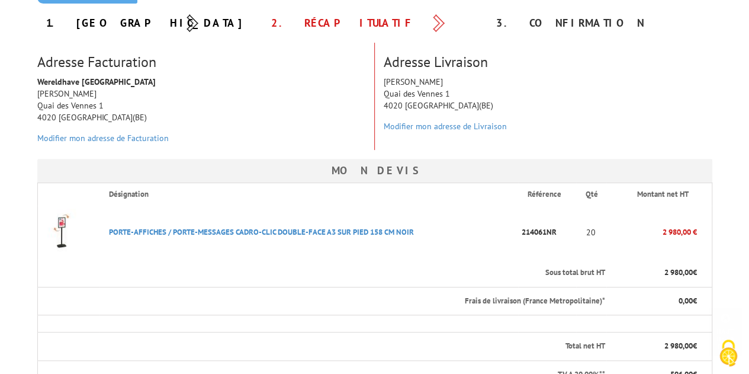
scroll to position [296, 0]
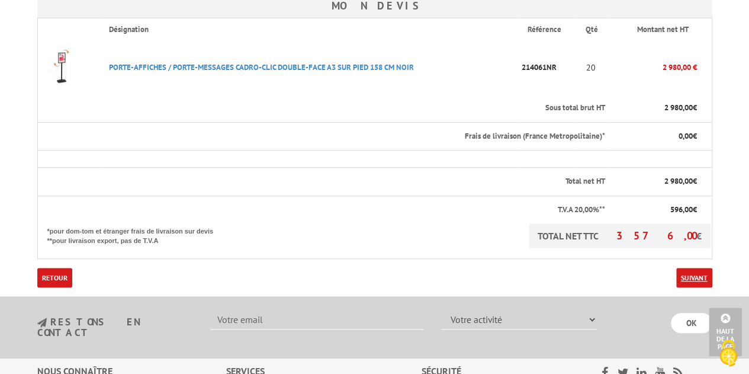
click at [693, 275] on link "Suivant" at bounding box center [695, 278] width 36 height 20
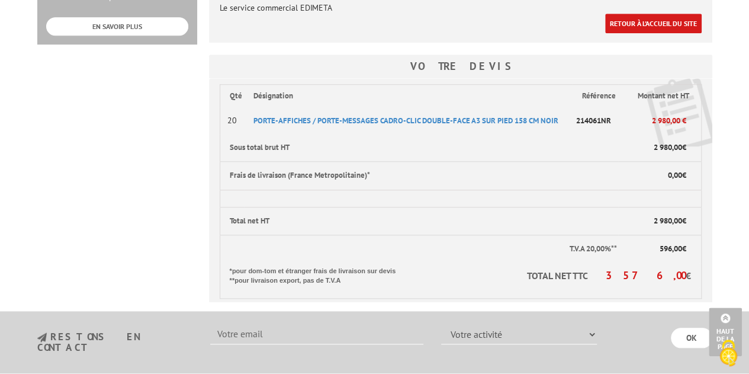
scroll to position [415, 0]
